Goal: Complete application form

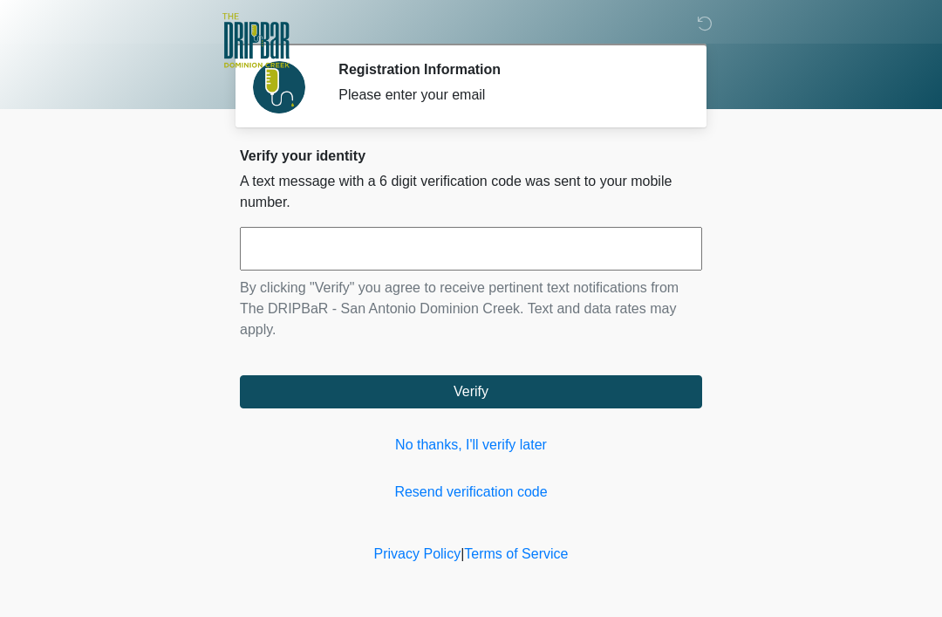
click at [640, 245] on input "text" at bounding box center [471, 249] width 462 height 44
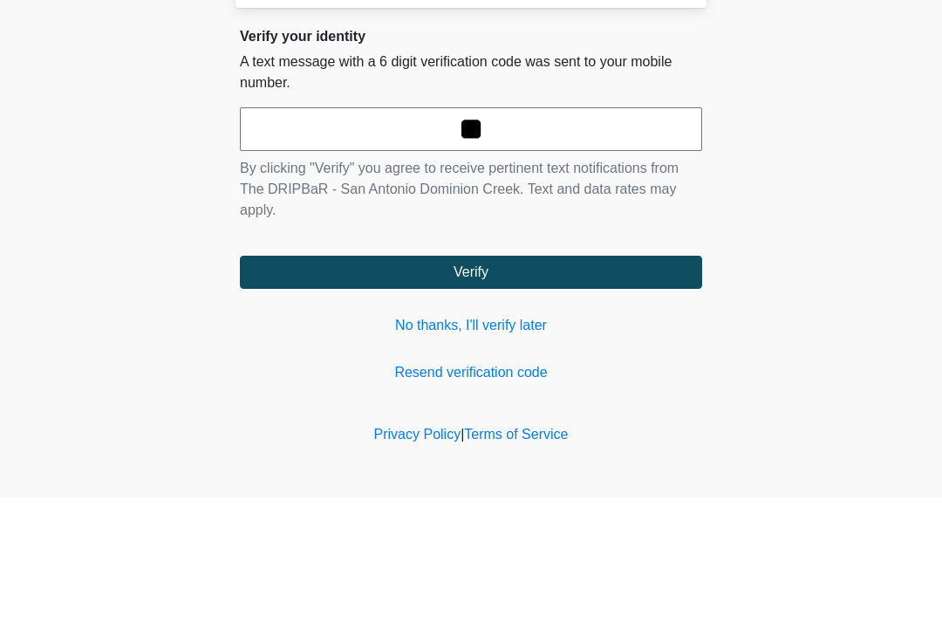
type input "*"
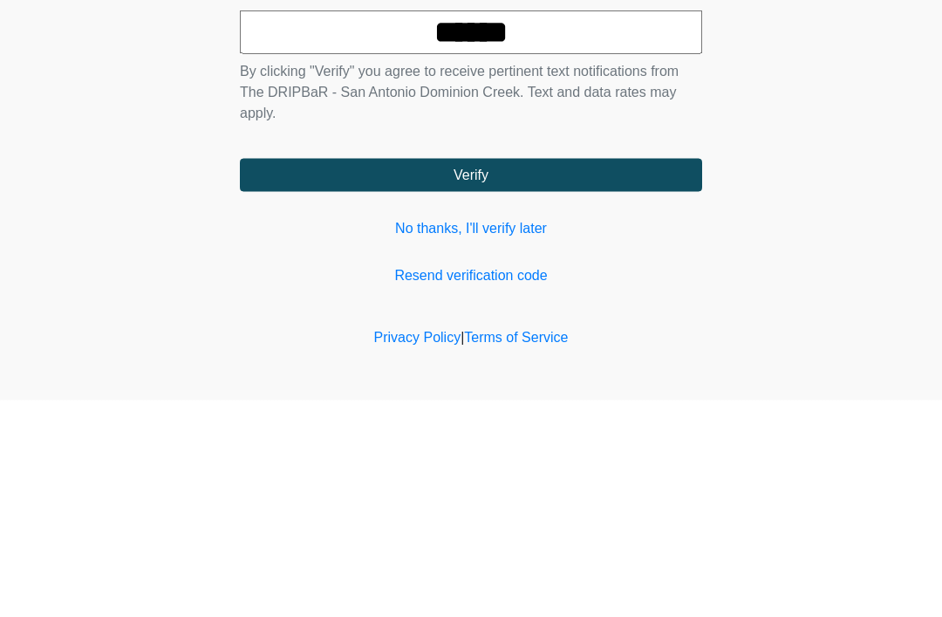
type input "******"
click at [543, 375] on button "Verify" at bounding box center [471, 391] width 462 height 33
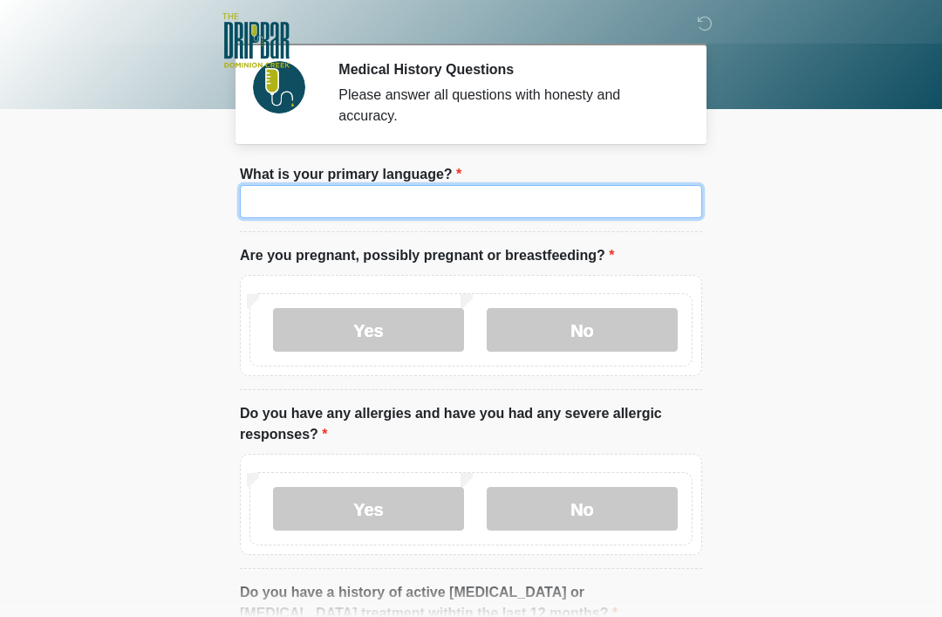
click at [626, 195] on input "What is your primary language?" at bounding box center [471, 201] width 462 height 33
type input "*******"
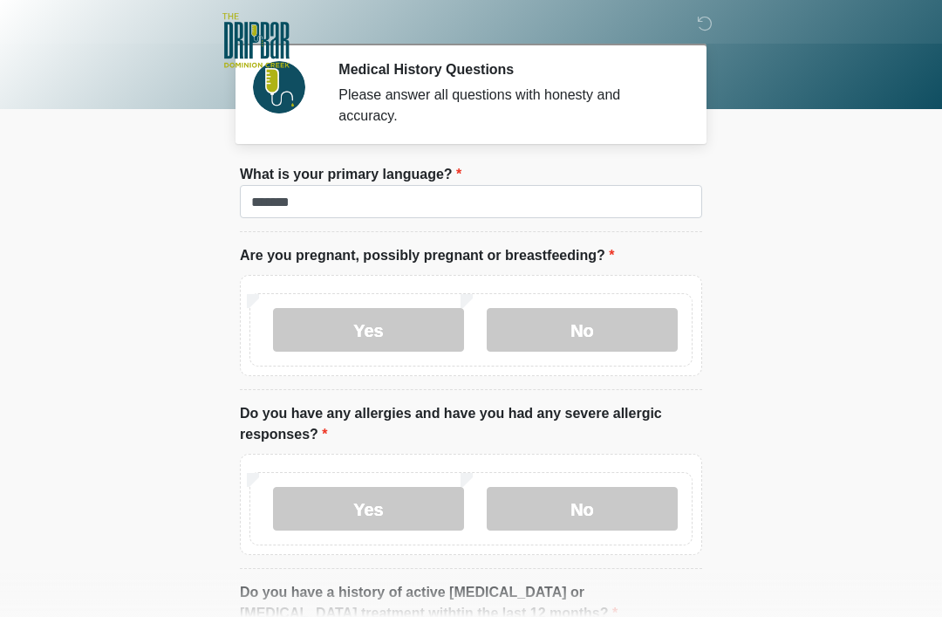
click at [819, 185] on body "‎ ‎ ‎ ‎ Medical History Questions Please answer all questions with honesty and …" at bounding box center [471, 308] width 942 height 617
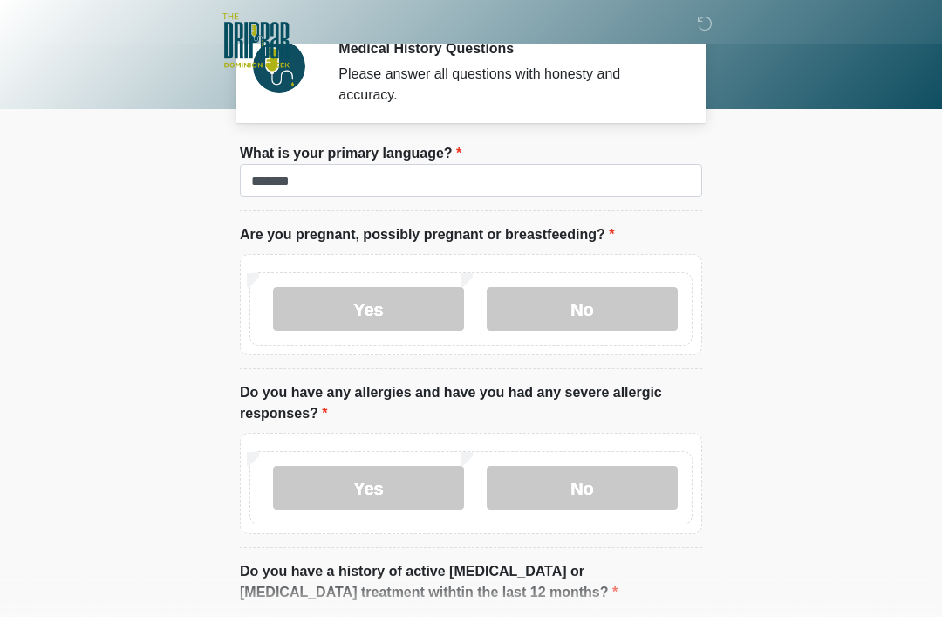
scroll to position [44, 0]
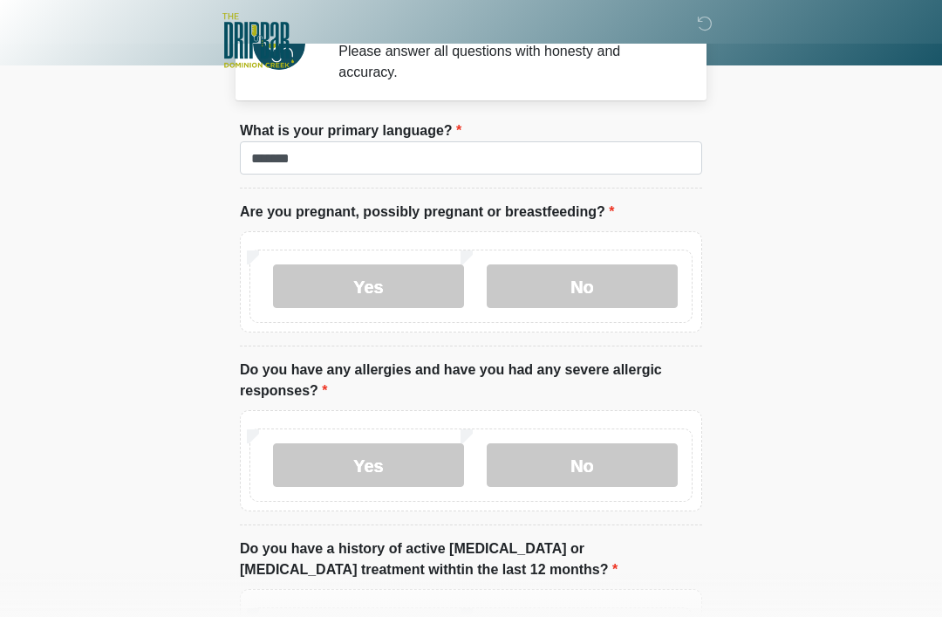
click at [601, 285] on label "No" at bounding box center [582, 286] width 191 height 44
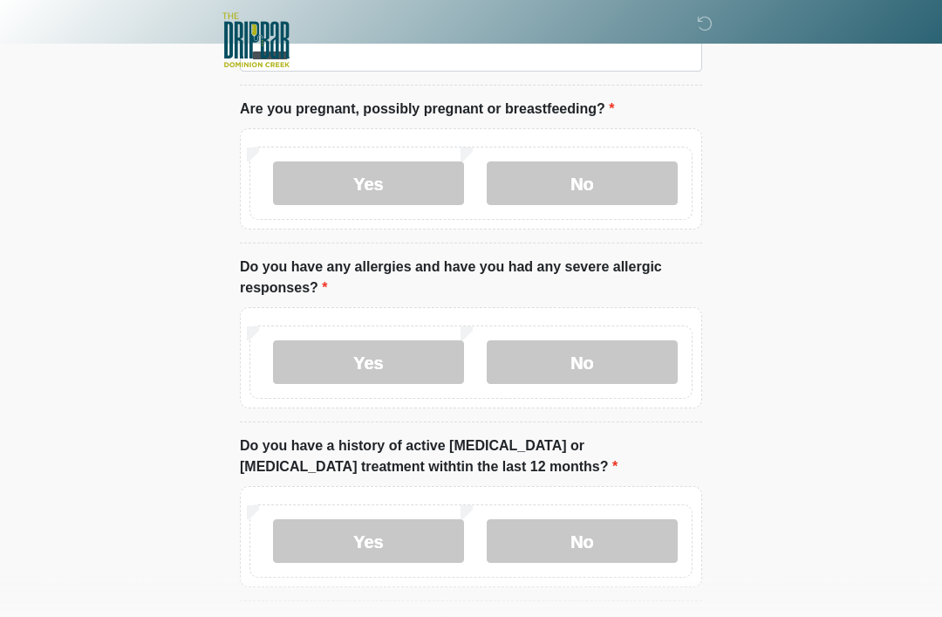
scroll to position [147, 0]
click at [616, 356] on label "No" at bounding box center [582, 362] width 191 height 44
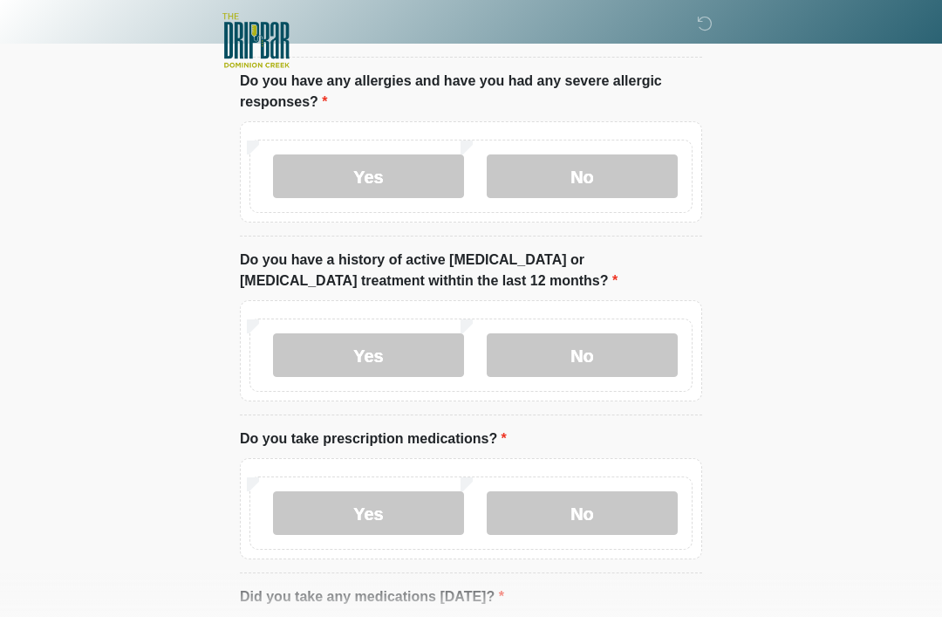
click at [626, 346] on label "No" at bounding box center [582, 355] width 191 height 44
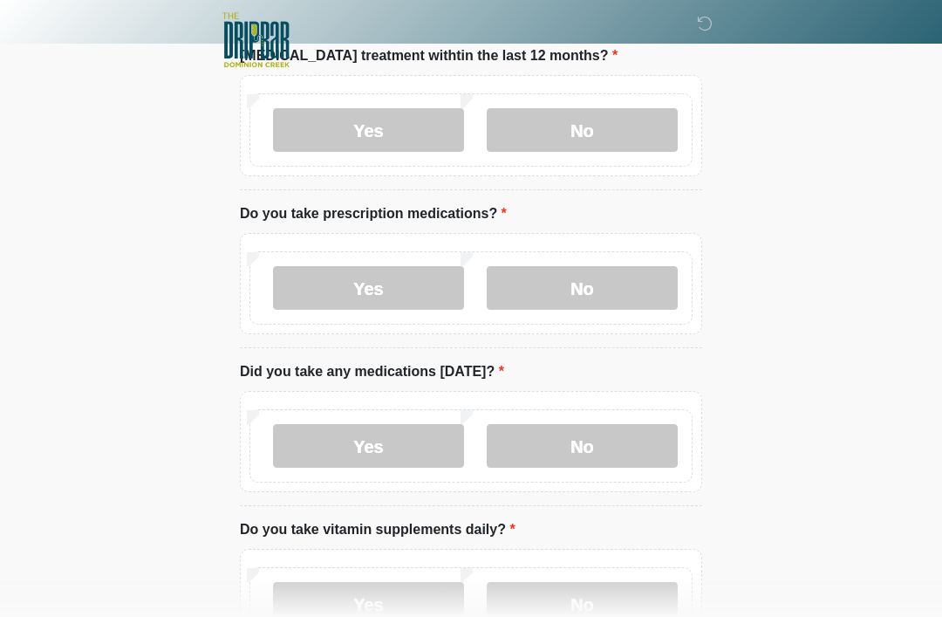
scroll to position [557, 0]
click at [416, 291] on label "Yes" at bounding box center [368, 288] width 191 height 44
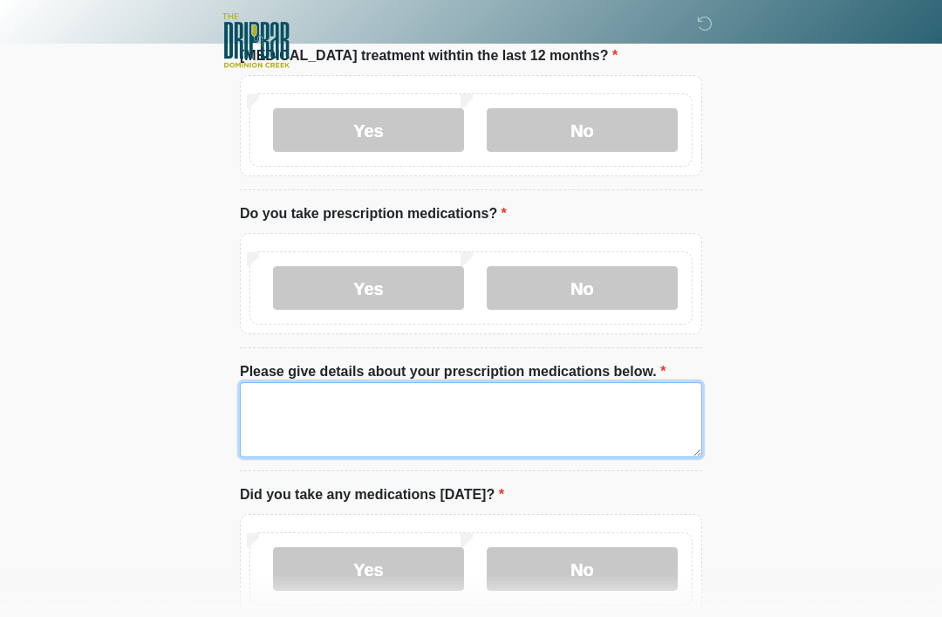
click at [270, 405] on textarea "Please give details about your prescription medications below." at bounding box center [471, 419] width 462 height 75
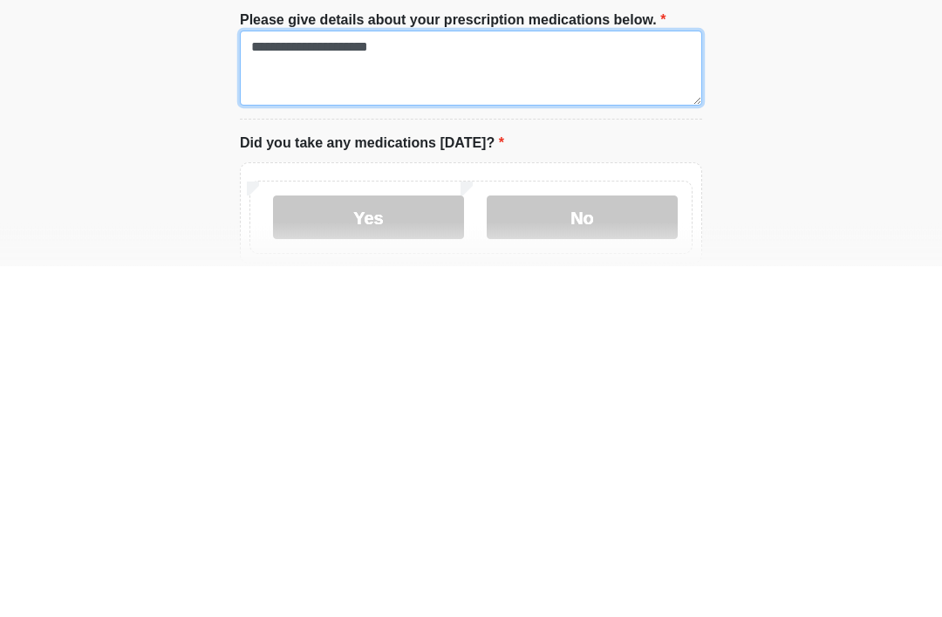
type textarea "**********"
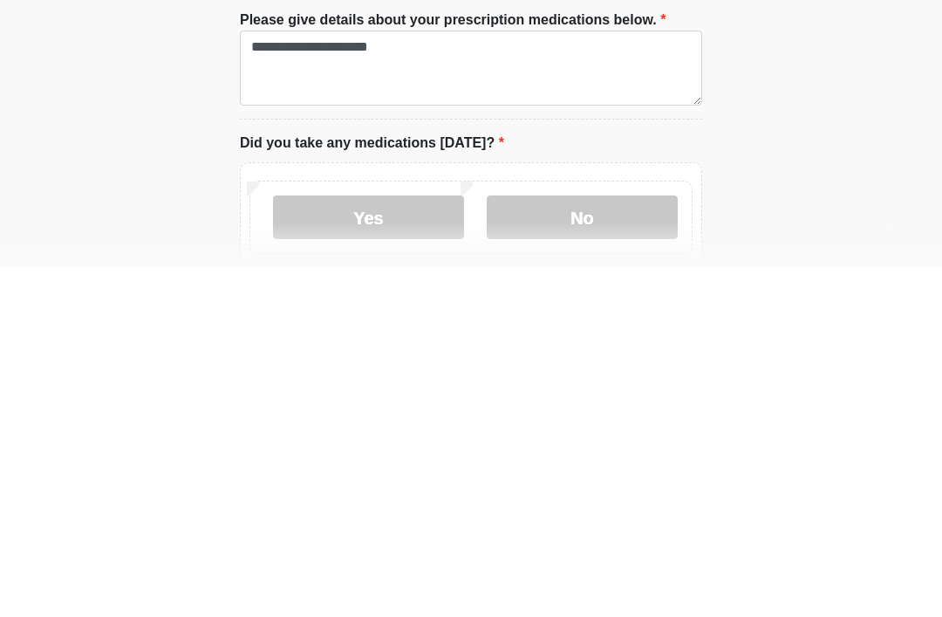
click at [624, 547] on label "No" at bounding box center [582, 569] width 191 height 44
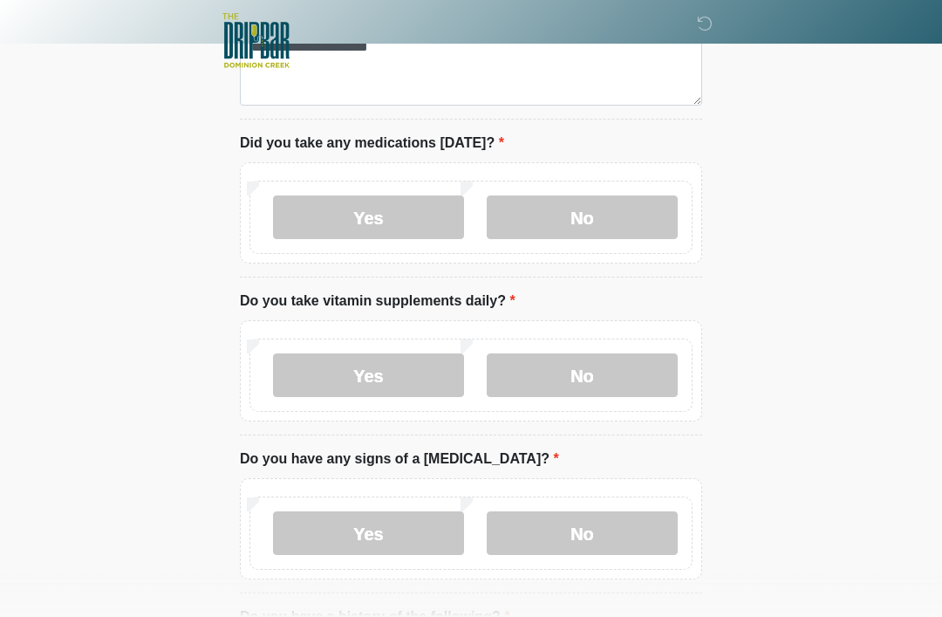
click at [633, 371] on label "No" at bounding box center [582, 375] width 191 height 44
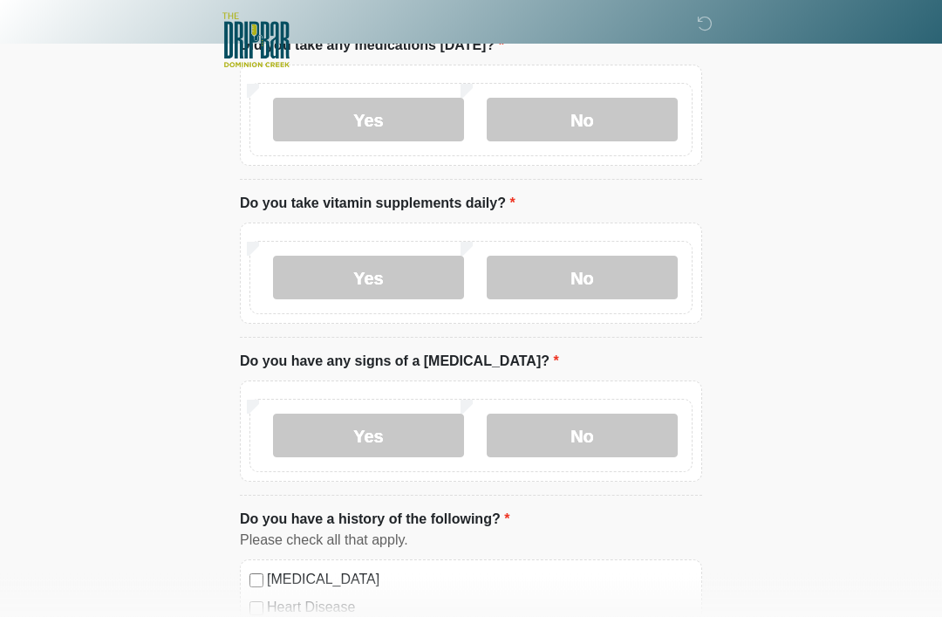
scroll to position [1007, 0]
click at [611, 427] on label "No" at bounding box center [582, 435] width 191 height 44
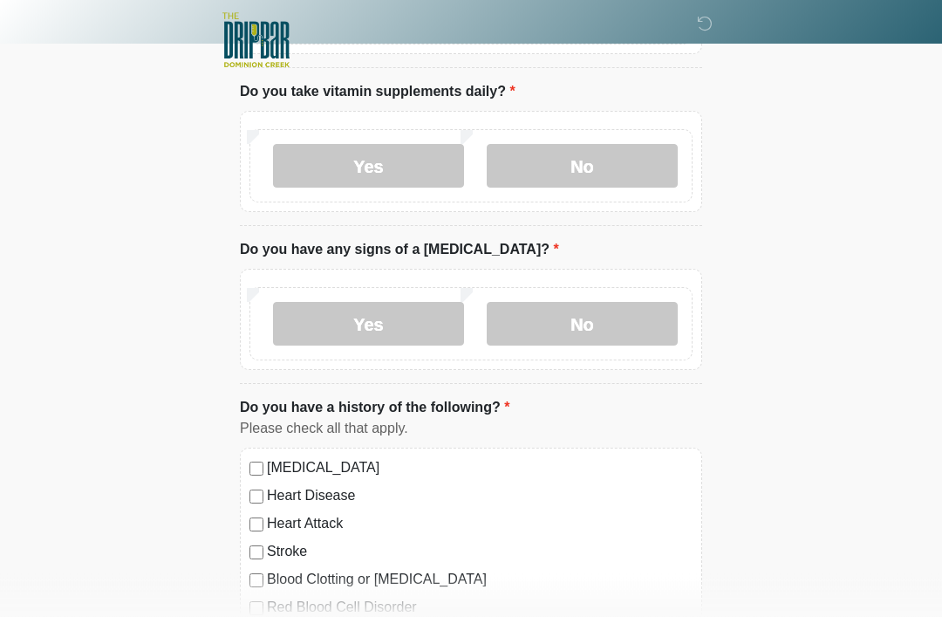
scroll to position [1120, 0]
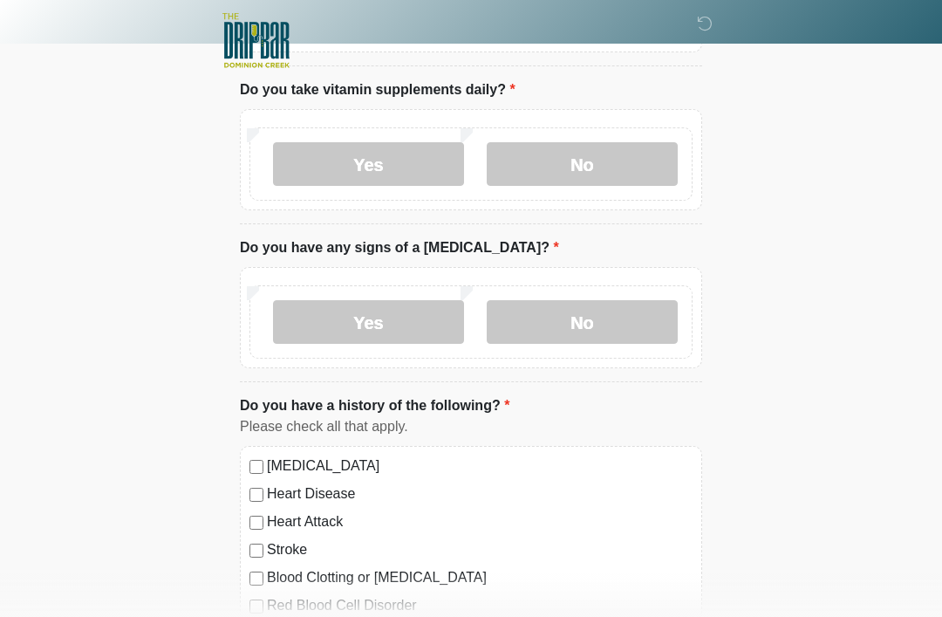
click at [408, 165] on label "Yes" at bounding box center [368, 164] width 191 height 44
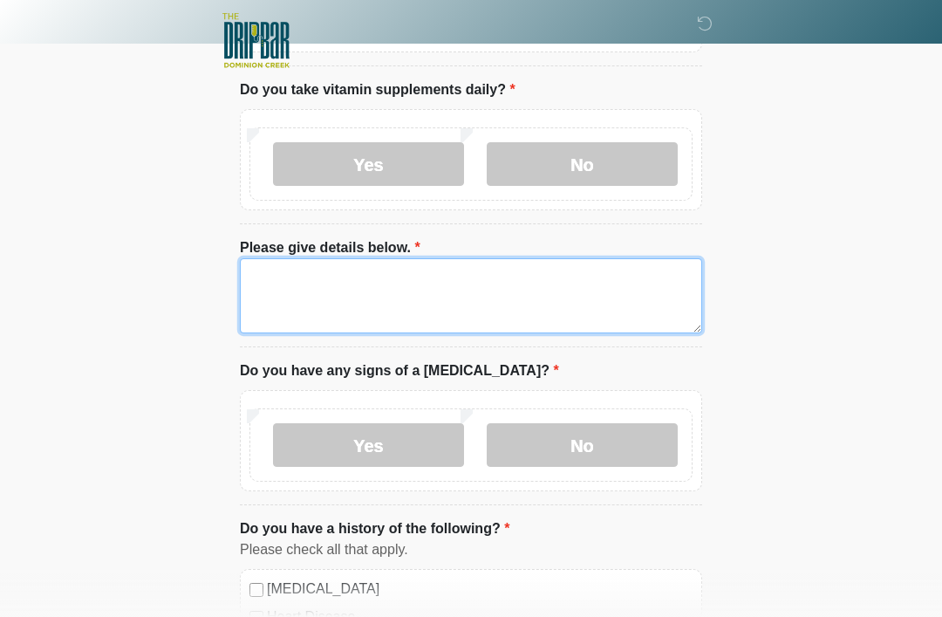
click at [572, 283] on textarea "Please give details below." at bounding box center [471, 295] width 462 height 75
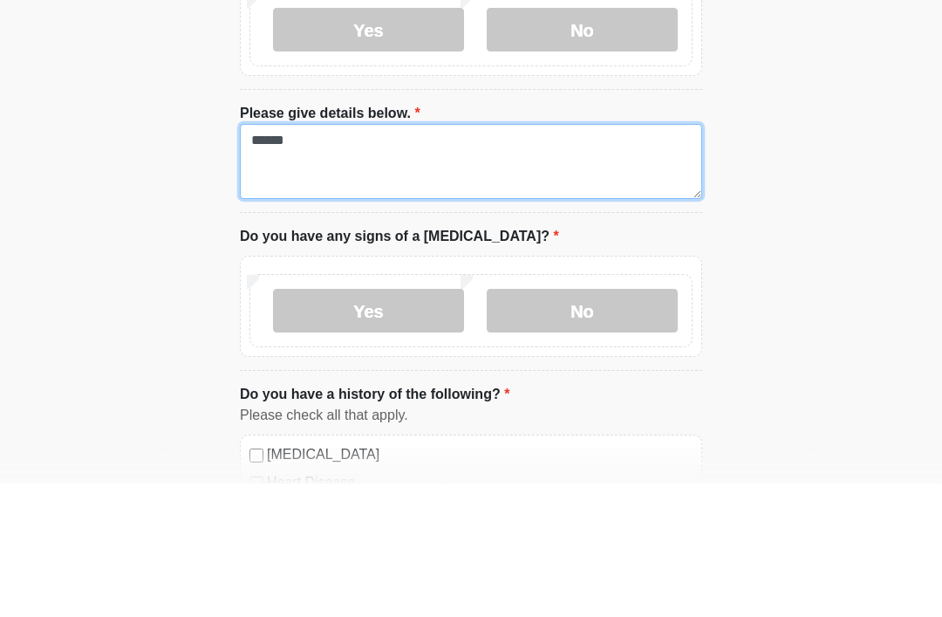
type textarea "******"
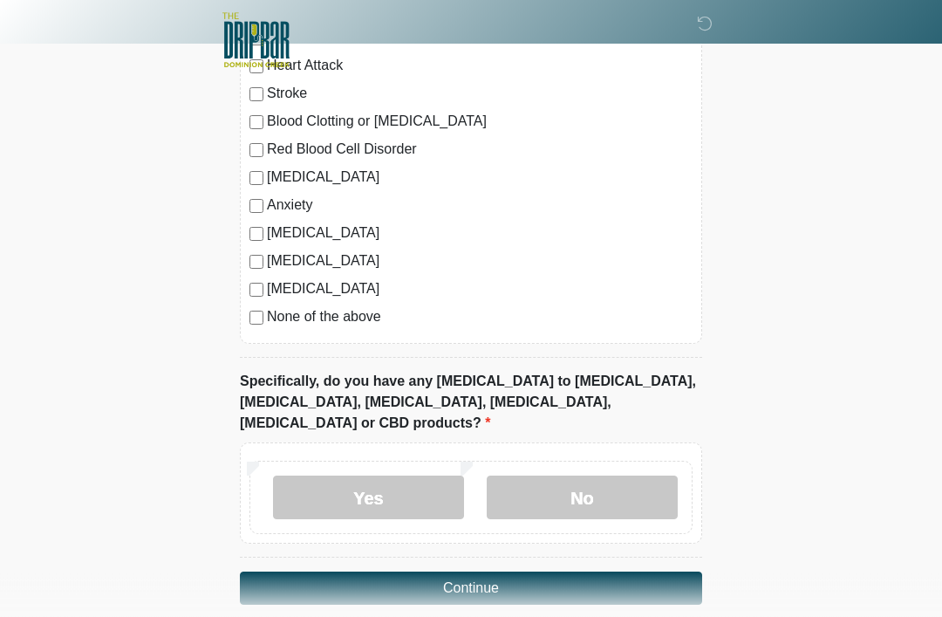
scroll to position [1699, 0]
click at [254, 324] on div "[MEDICAL_DATA] Heart Disease Heart Attack Stroke Blood Clotting or [MEDICAL_DAT…" at bounding box center [471, 167] width 462 height 354
click at [643, 475] on label "No" at bounding box center [582, 497] width 191 height 44
click at [592, 571] on button "Continue" at bounding box center [471, 587] width 462 height 33
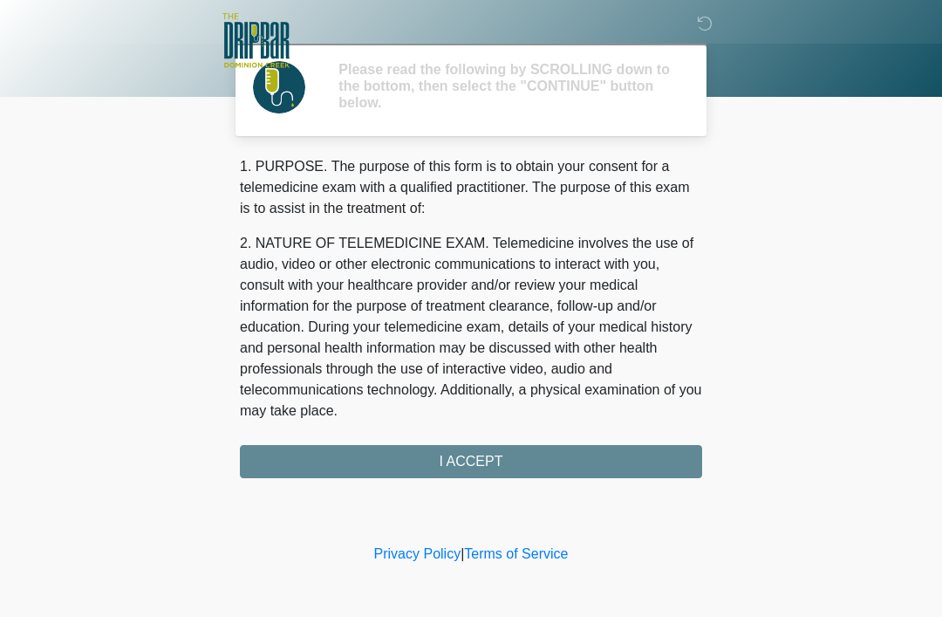
scroll to position [0, 0]
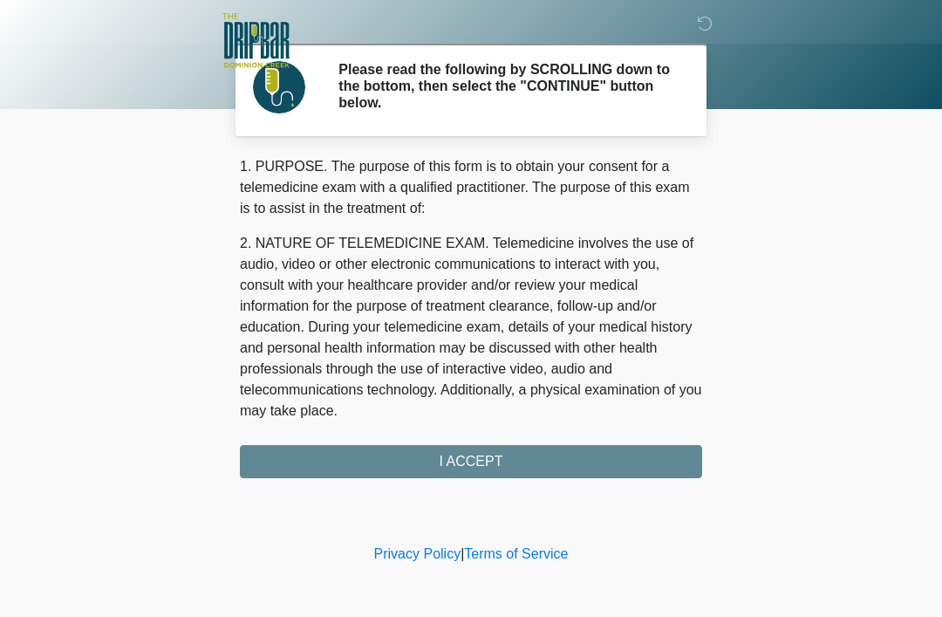
click at [602, 446] on div "1. PURPOSE. The purpose of this form is to obtain your consent for a telemedici…" at bounding box center [471, 317] width 462 height 322
click at [516, 467] on div "1. PURPOSE. The purpose of this form is to obtain your consent for a telemedici…" at bounding box center [471, 317] width 462 height 322
click at [529, 455] on div "1. PURPOSE. The purpose of this form is to obtain your consent for a telemedici…" at bounding box center [471, 317] width 462 height 322
click at [467, 454] on div "1. PURPOSE. The purpose of this form is to obtain your consent for a telemedici…" at bounding box center [471, 317] width 462 height 322
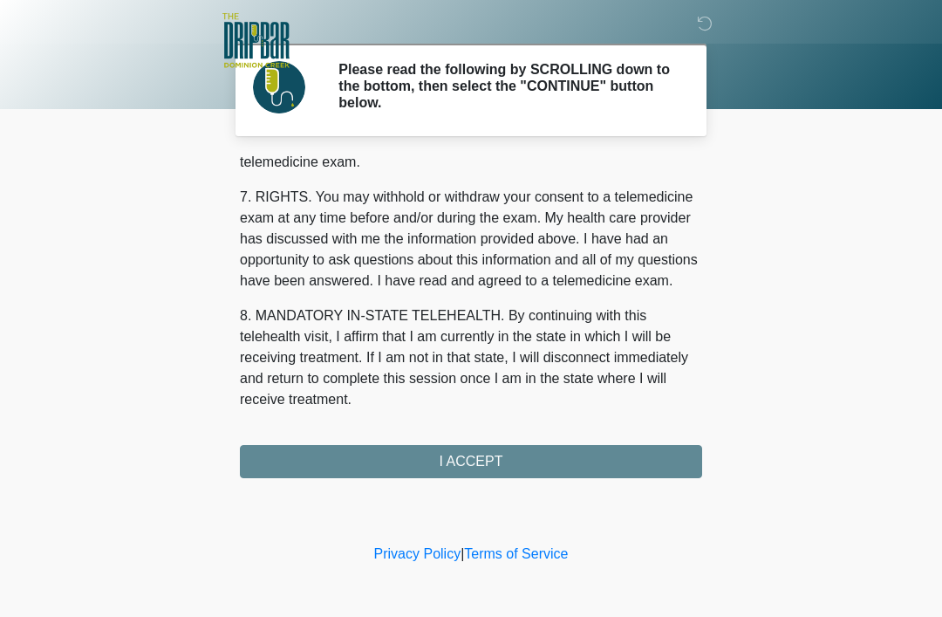
click at [478, 460] on button "I ACCEPT" at bounding box center [471, 461] width 462 height 33
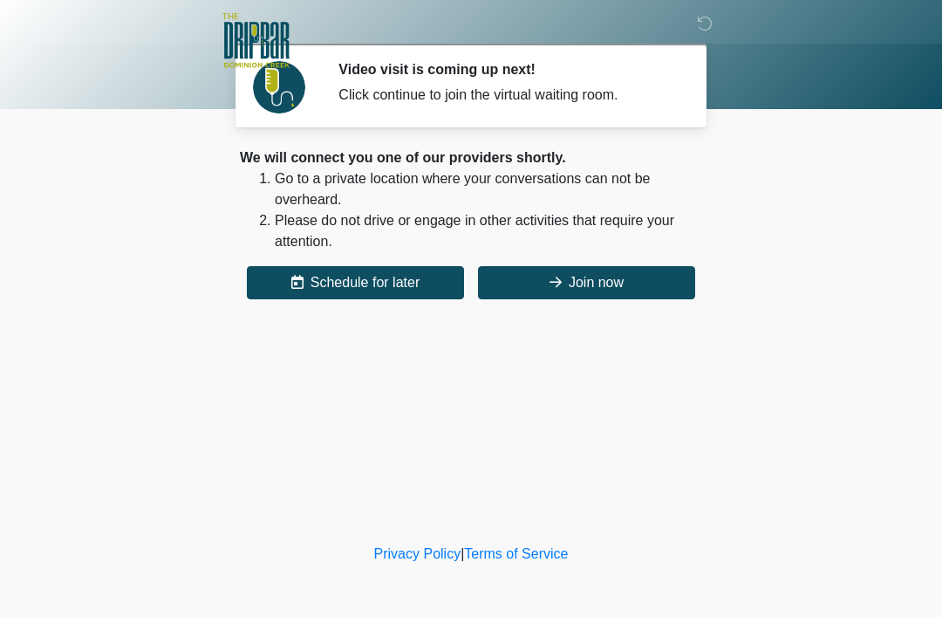
click at [634, 293] on button "Join now" at bounding box center [586, 282] width 217 height 33
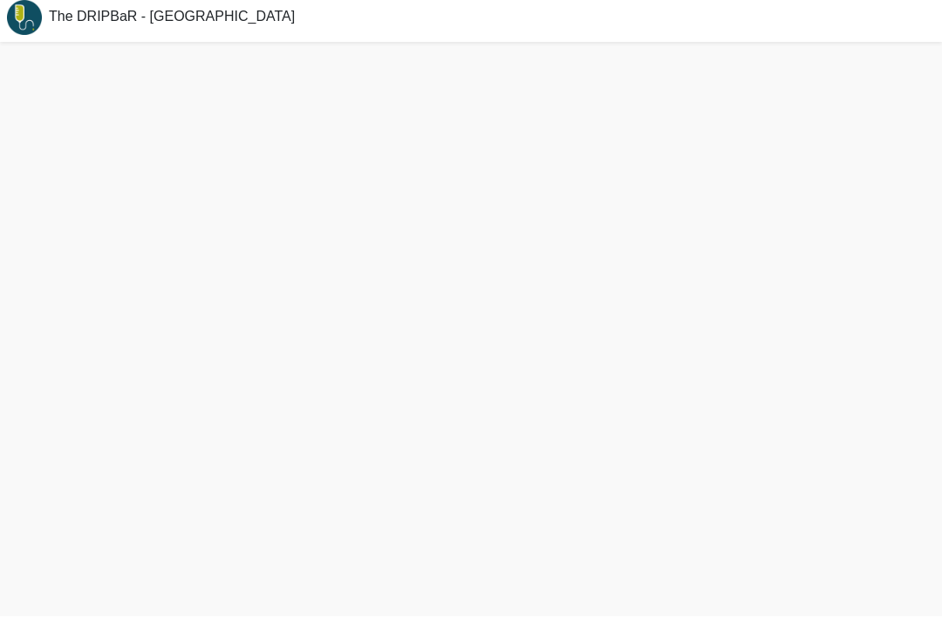
scroll to position [41, 0]
